Goal: Transaction & Acquisition: Obtain resource

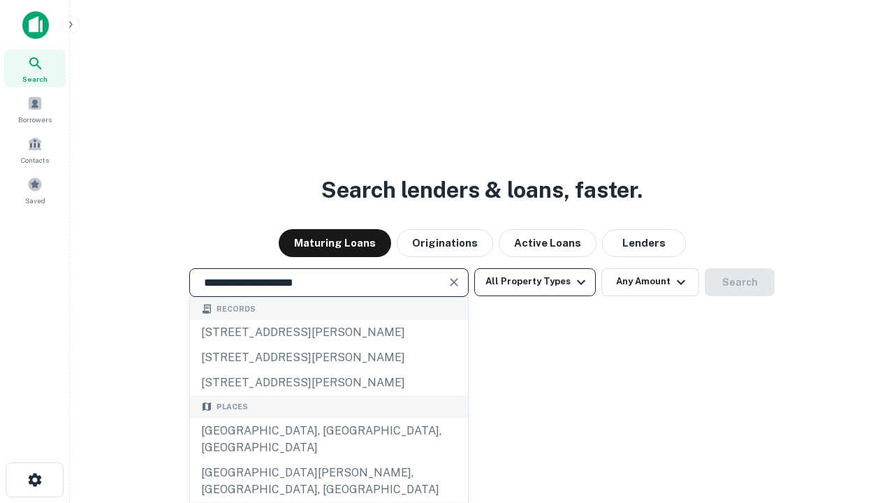
click at [328, 460] on div "Santa Monica, CA, USA" at bounding box center [329, 439] width 278 height 42
click at [535, 282] on button "All Property Types" at bounding box center [535, 282] width 122 height 28
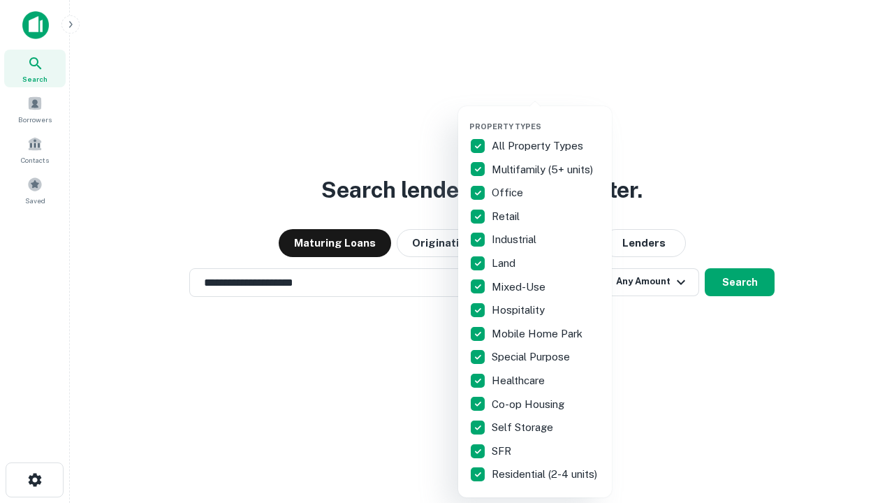
type input "**********"
click at [546, 117] on button "button" at bounding box center [546, 117] width 154 height 1
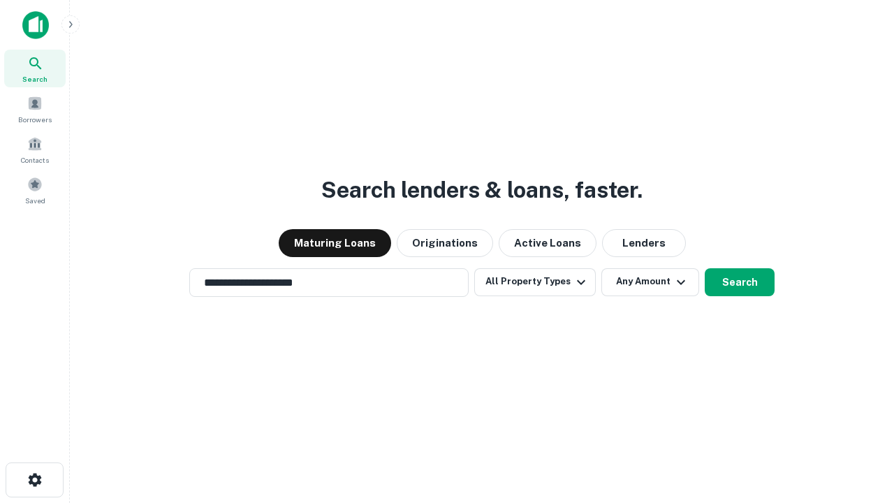
scroll to position [8, 168]
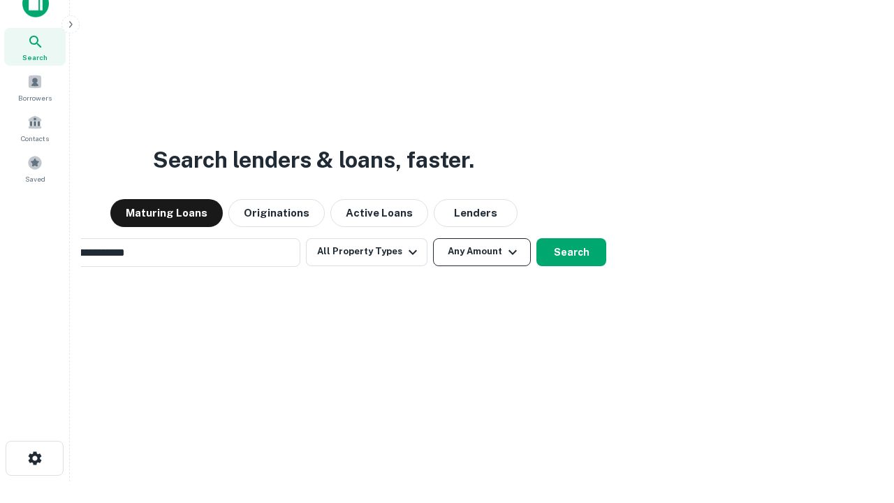
click at [433, 238] on button "Any Amount" at bounding box center [482, 252] width 98 height 28
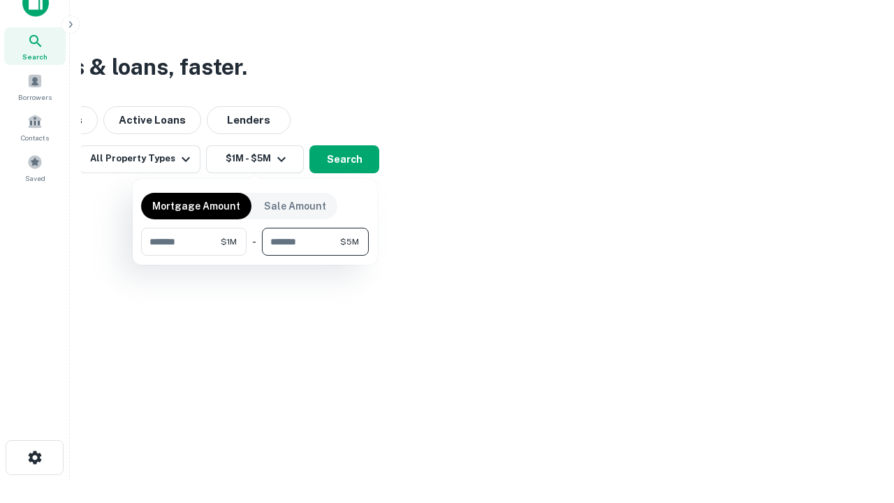
type input "*******"
click at [255, 256] on button "button" at bounding box center [255, 256] width 228 height 1
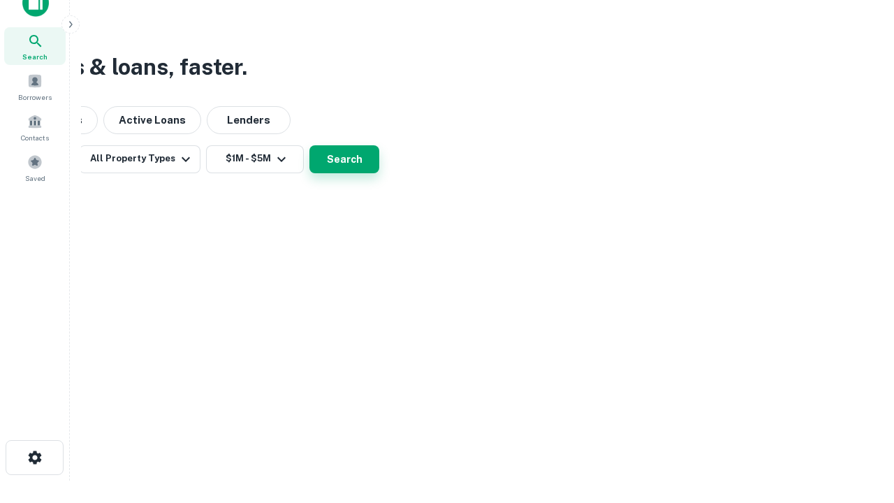
click at [379, 173] on button "Search" at bounding box center [344, 159] width 70 height 28
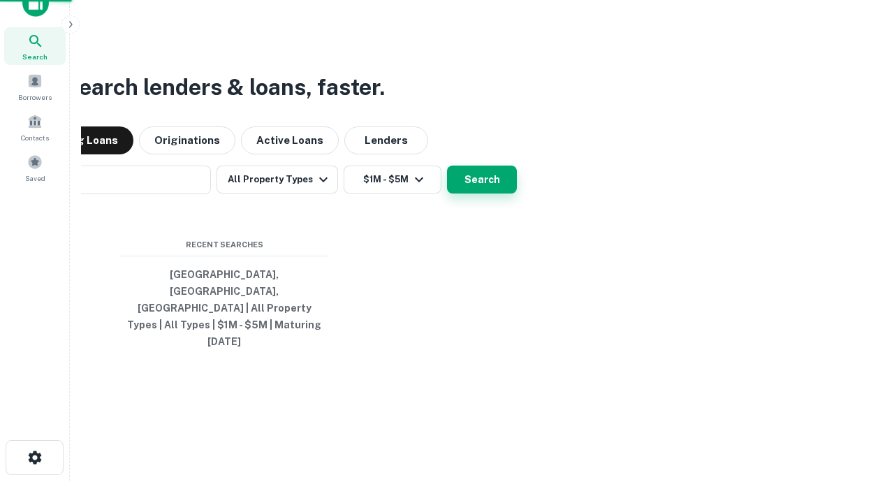
scroll to position [22, 0]
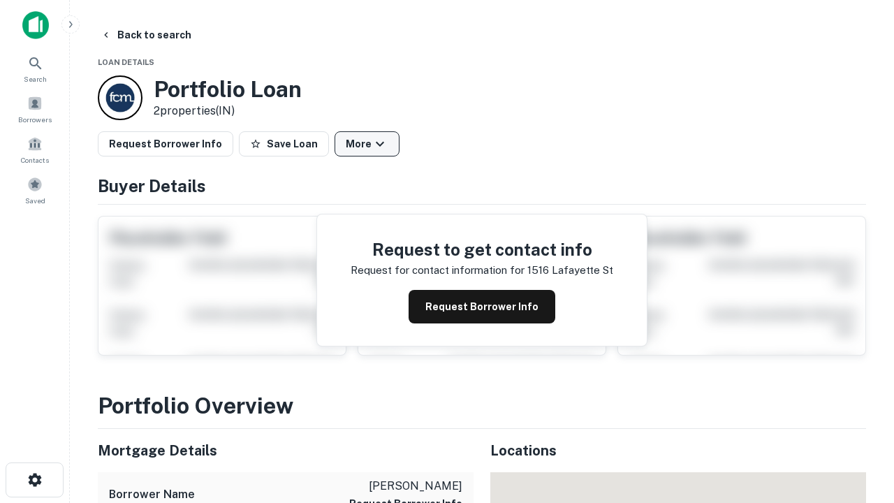
click at [367, 144] on button "More" at bounding box center [367, 143] width 65 height 25
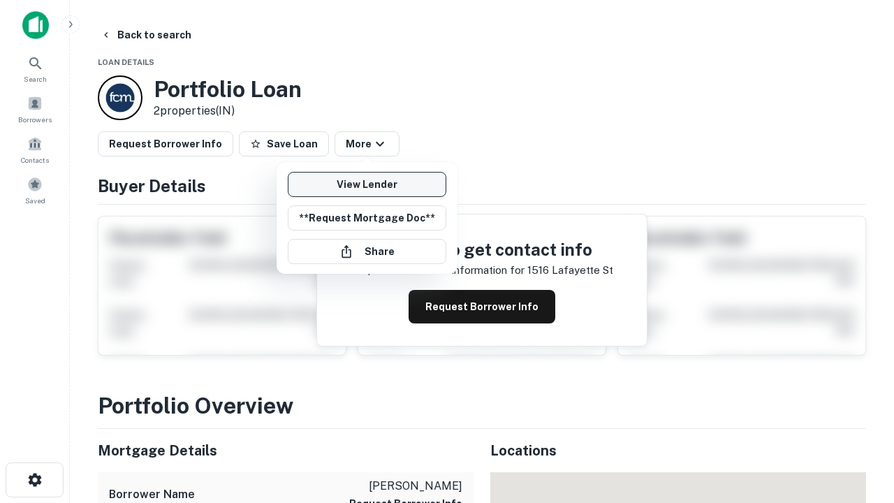
click at [367, 184] on link "View Lender" at bounding box center [367, 184] width 159 height 25
